Goal: Task Accomplishment & Management: Manage account settings

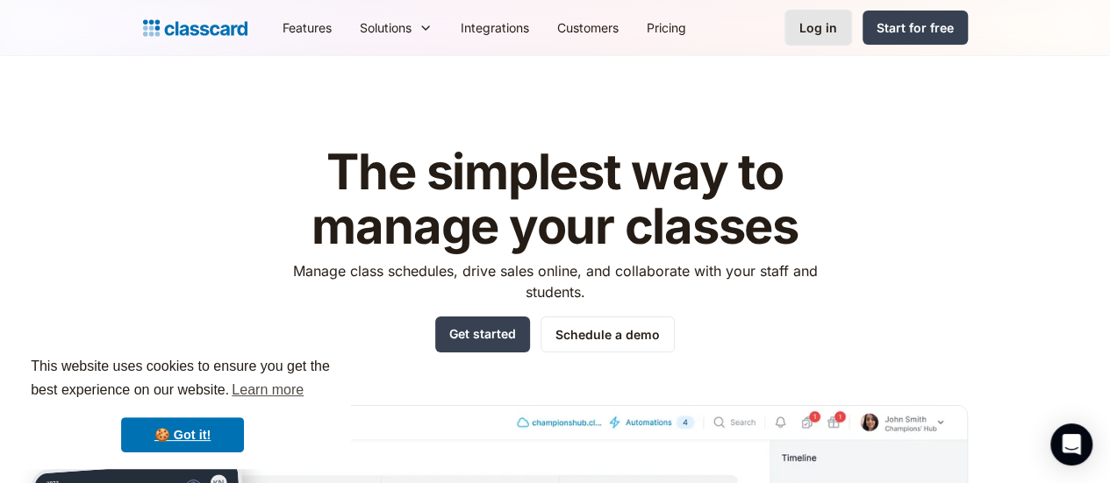
click at [837, 31] on div "Log in" at bounding box center [818, 27] width 38 height 18
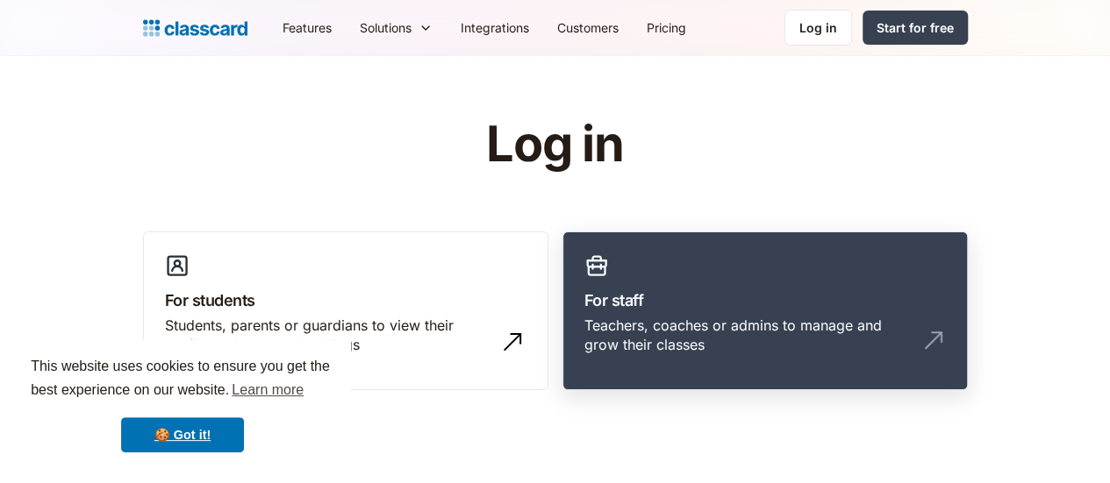
click at [691, 301] on h3 "For staff" at bounding box center [764, 301] width 361 height 24
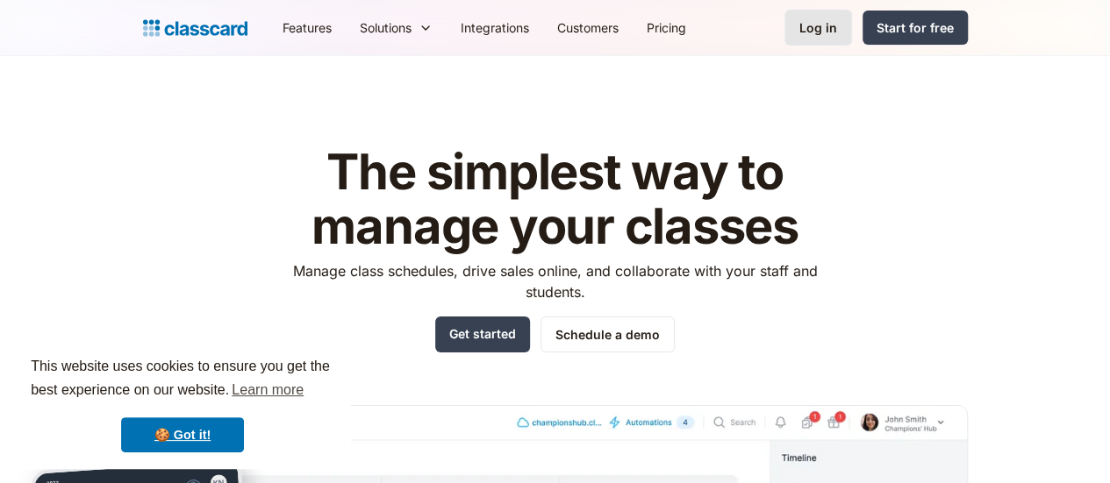
click at [837, 20] on div "Log in" at bounding box center [818, 27] width 38 height 18
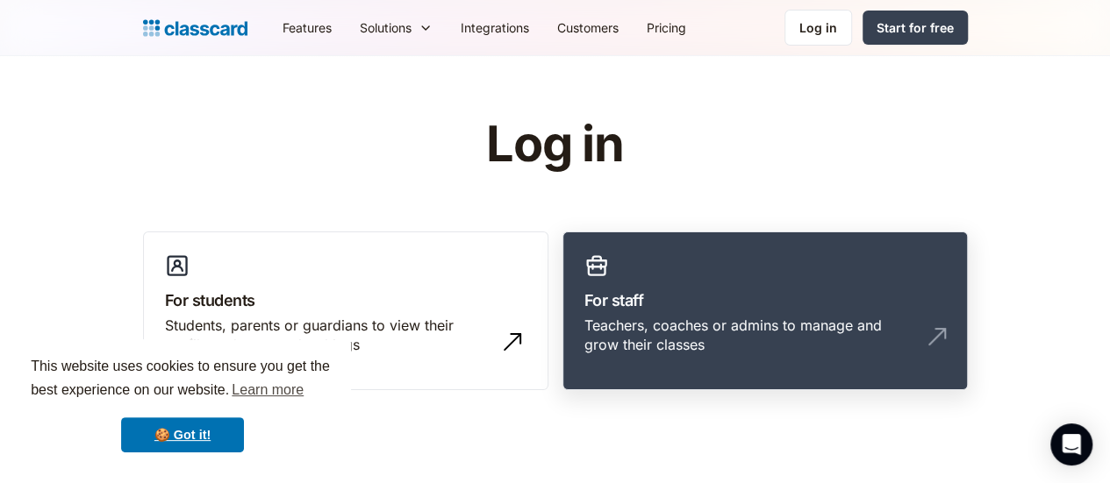
click at [745, 282] on link "For staff Teachers, coaches or admins to manage and grow their classes" at bounding box center [764, 312] width 405 height 160
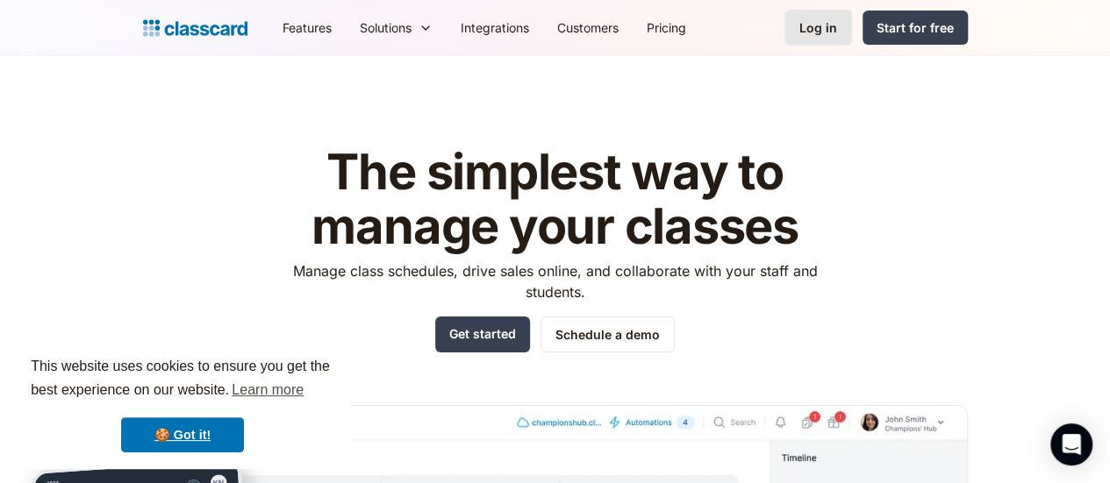
click at [852, 32] on link "Log in" at bounding box center [818, 28] width 68 height 36
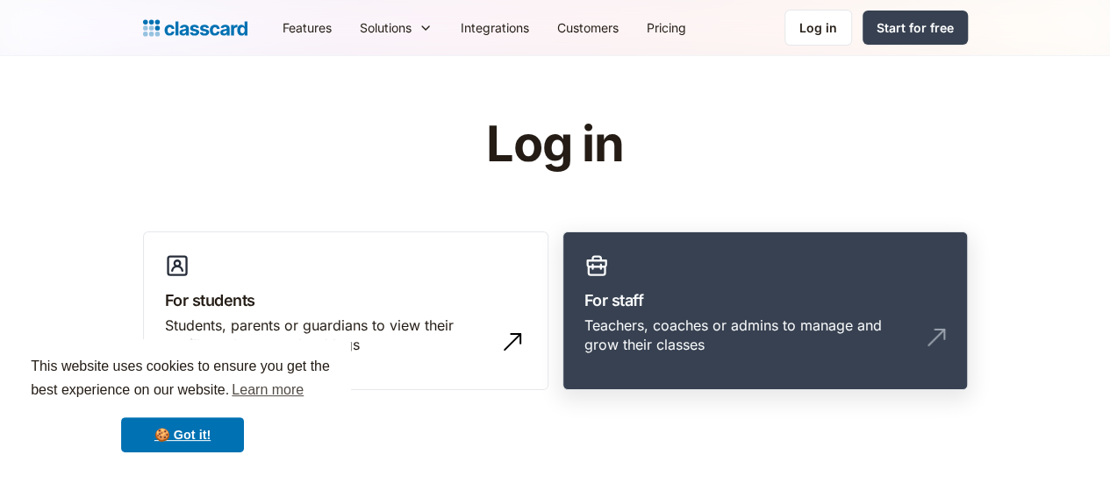
click at [662, 348] on link "For staff Teachers, coaches or admins to manage and grow their classes" at bounding box center [764, 312] width 405 height 160
